Goal: Navigation & Orientation: Find specific page/section

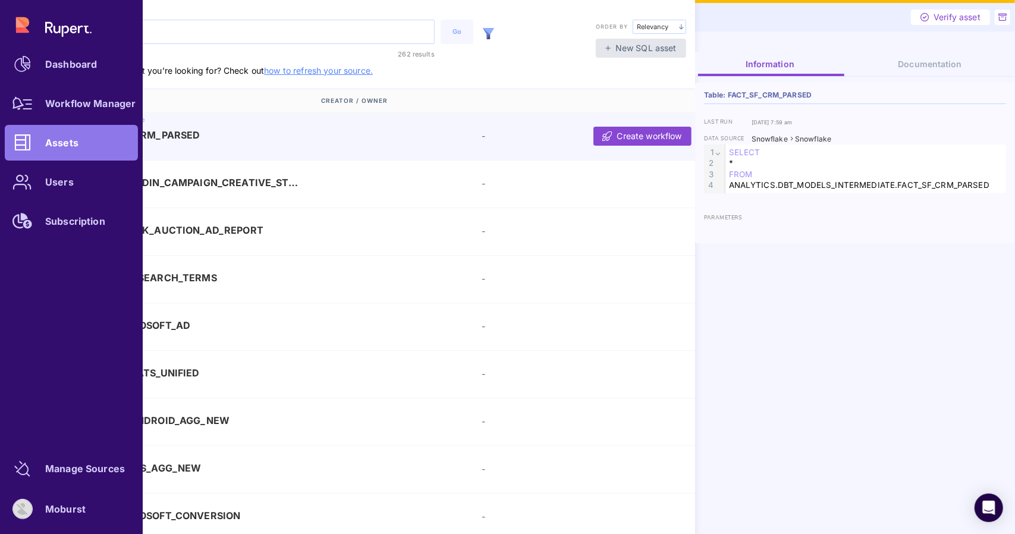
drag, startPoint x: 0, startPoint y: 0, endPoint x: 14, endPoint y: 59, distance: 60.6
click at [15, 62] on icon at bounding box center [22, 64] width 17 height 17
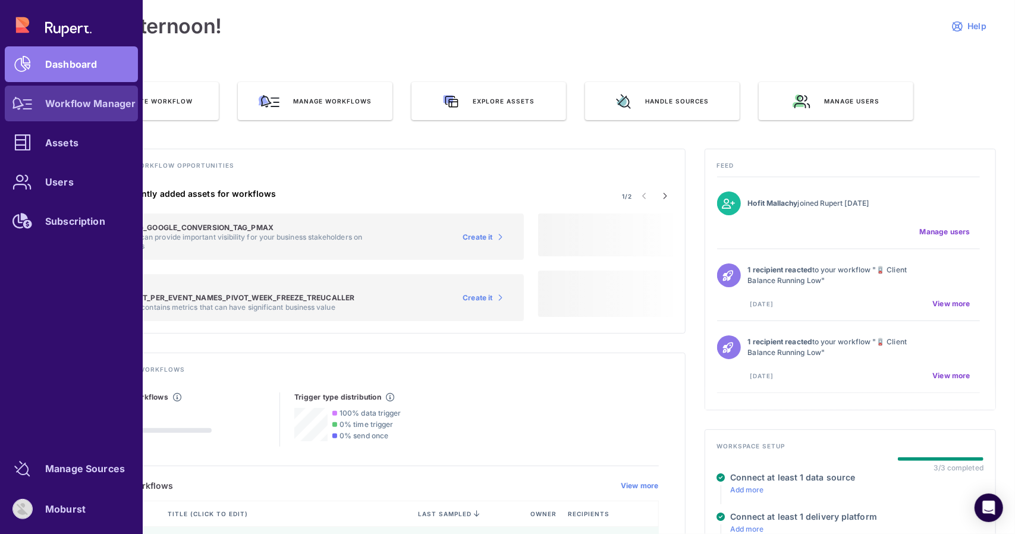
click at [22, 110] on div at bounding box center [23, 104] width 36 height 36
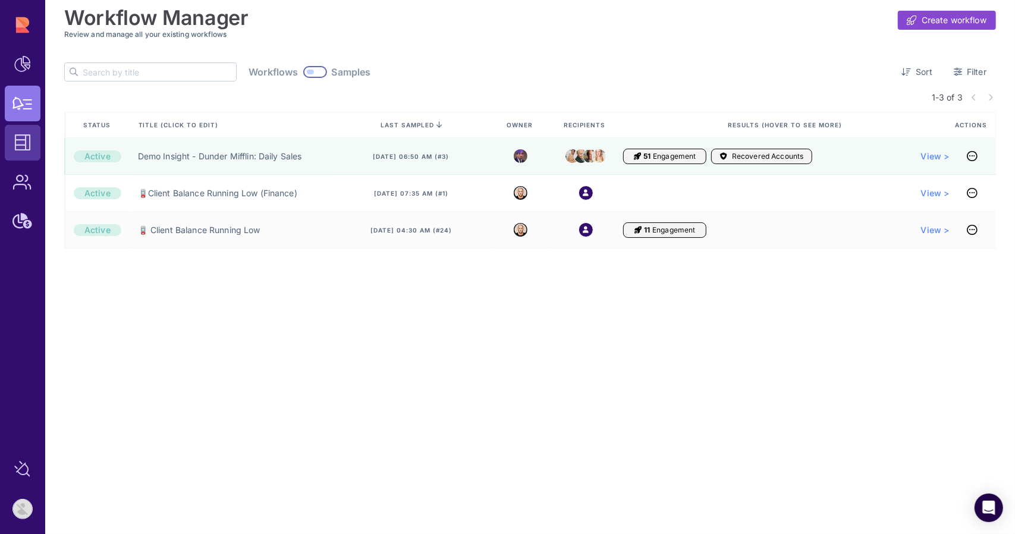
click at [18, 146] on icon at bounding box center [22, 142] width 17 height 17
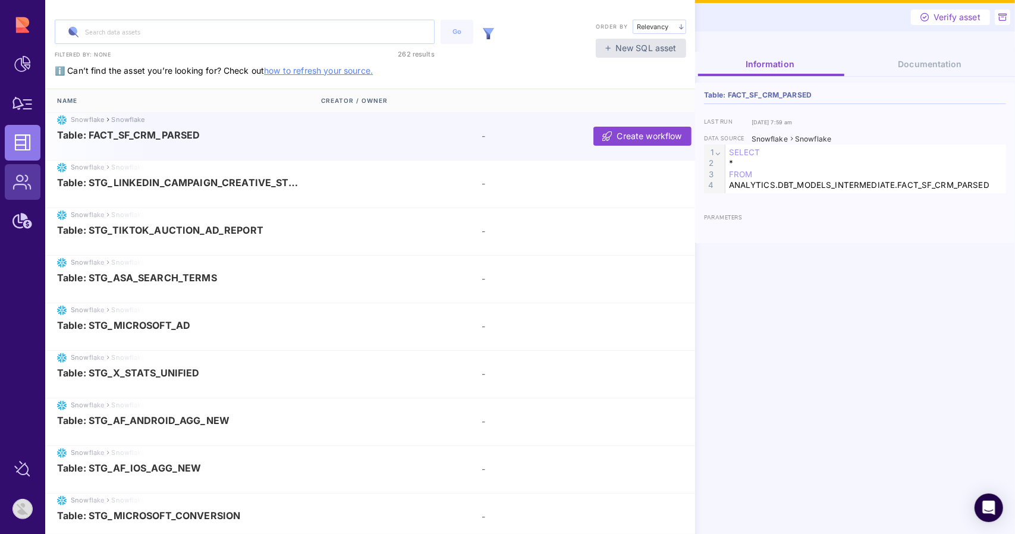
click at [20, 183] on icon at bounding box center [22, 181] width 20 height 15
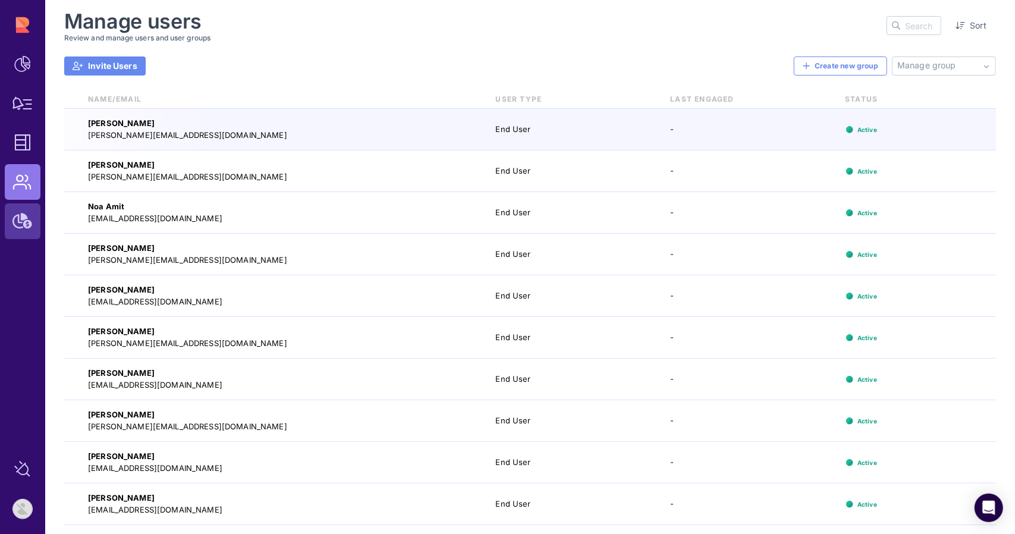
click at [32, 221] on icon at bounding box center [22, 221] width 20 height 15
